Goal: Task Accomplishment & Management: Manage account settings

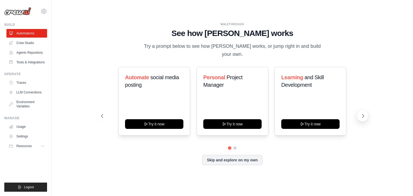
click at [363, 115] on icon at bounding box center [364, 116] width 2 height 3
click at [24, 127] on link "Usage" at bounding box center [27, 127] width 41 height 9
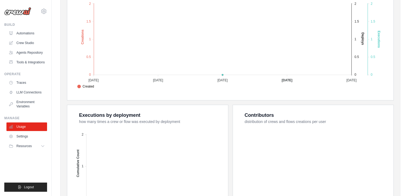
scroll to position [58, 0]
